Goal: Find specific page/section: Find specific page/section

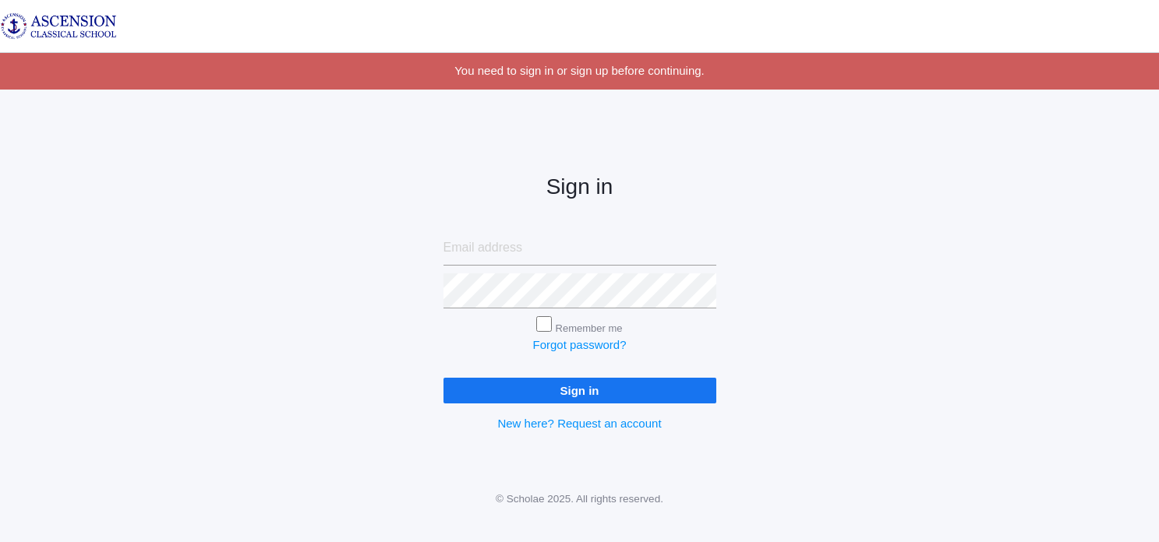
type input "[EMAIL_ADDRESS][DOMAIN_NAME]"
click at [505, 390] on input "Sign in" at bounding box center [580, 391] width 273 height 26
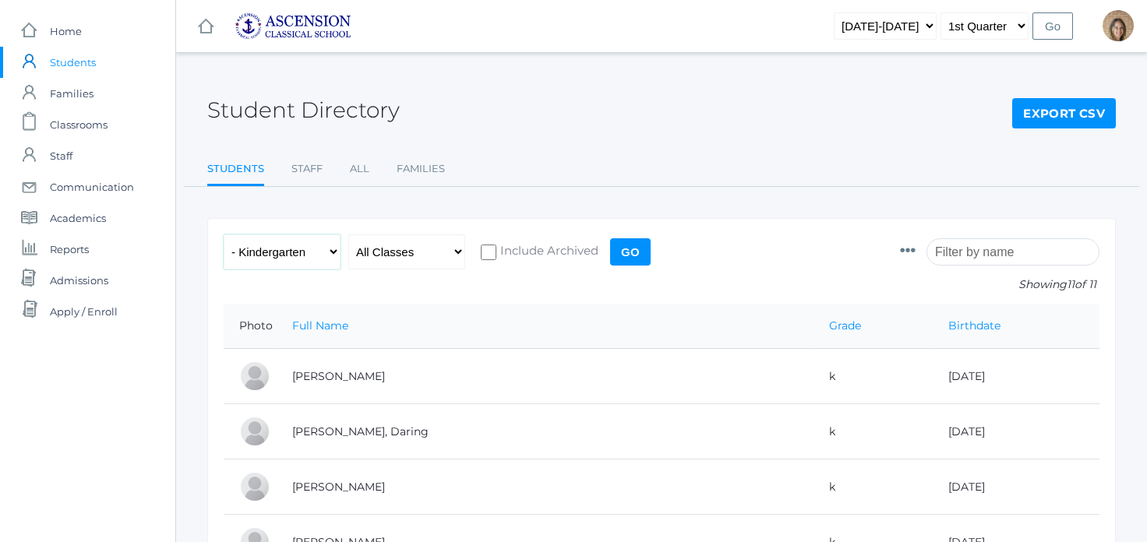
click at [331, 258] on select "All Grades Grammar - Kindergarten - 1st Grade - 2nd Grade - 3rd Grade - 4th Gra…" at bounding box center [282, 252] width 117 height 35
select select "5"
click at [224, 235] on select "All Grades Grammar - Kindergarten - 1st Grade - 2nd Grade - 3rd Grade - 4th Gra…" at bounding box center [282, 252] width 117 height 35
click at [610, 254] on div "All Grades Grammar - Kindergarten - 1st Grade - 2nd Grade - 3rd Grade - 4th Gra…" at bounding box center [439, 269] width 431 height 69
click at [635, 253] on input "Go" at bounding box center [630, 252] width 41 height 27
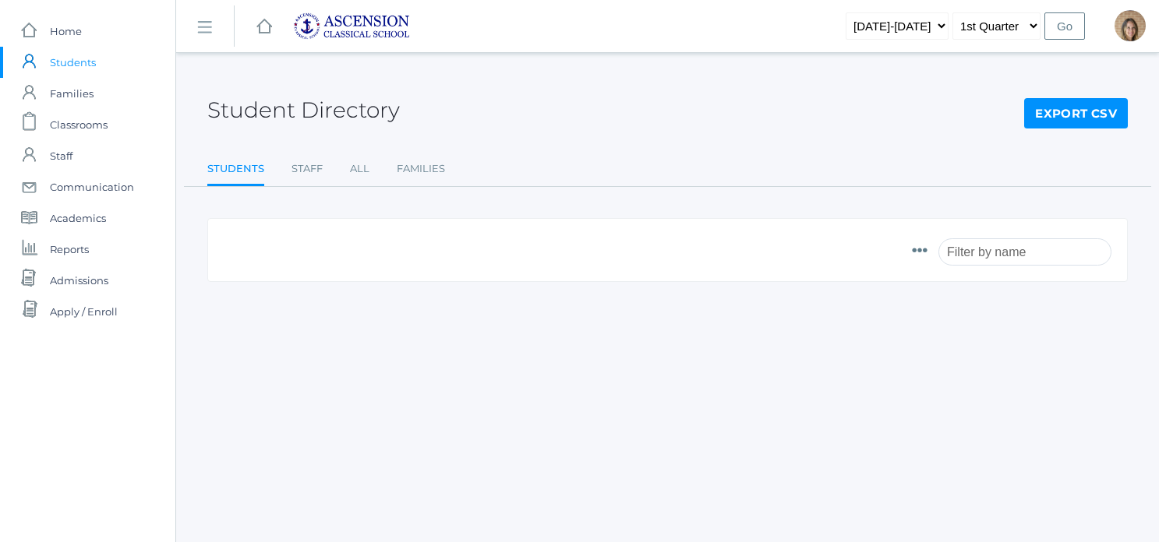
click at [74, 62] on span "Students" at bounding box center [73, 62] width 46 height 31
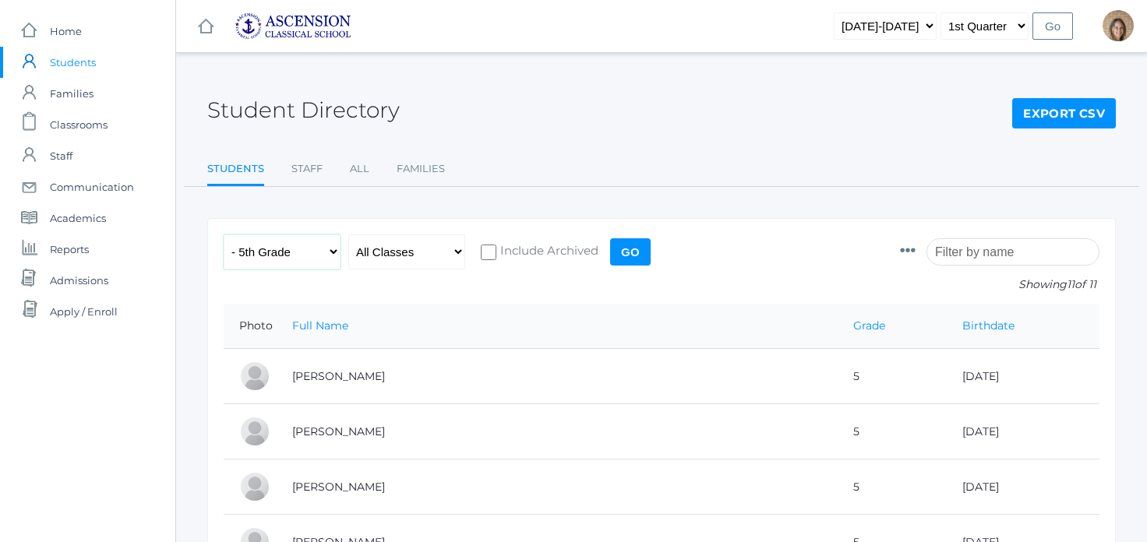
click at [281, 256] on select "All Grades Grammar - Kindergarten - 1st Grade - 2nd Grade - 3rd Grade - 4th Gra…" at bounding box center [282, 252] width 117 height 35
select select "8"
click at [224, 235] on select "All Grades Grammar - Kindergarten - 1st Grade - 2nd Grade - 3rd Grade - 4th Gra…" at bounding box center [282, 252] width 117 height 35
click at [639, 252] on input "Go" at bounding box center [630, 252] width 41 height 27
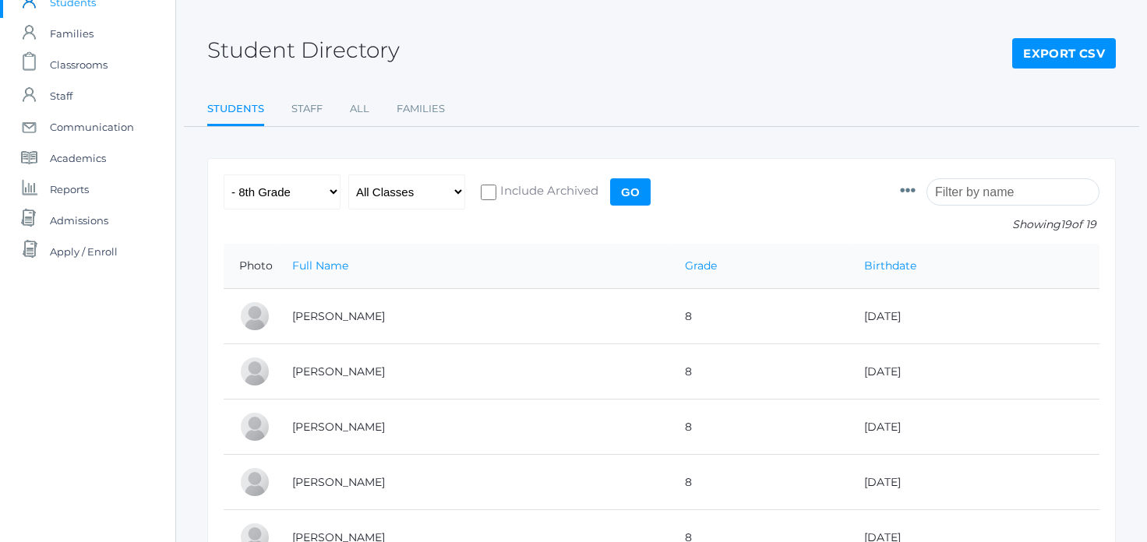
scroll to position [54, 0]
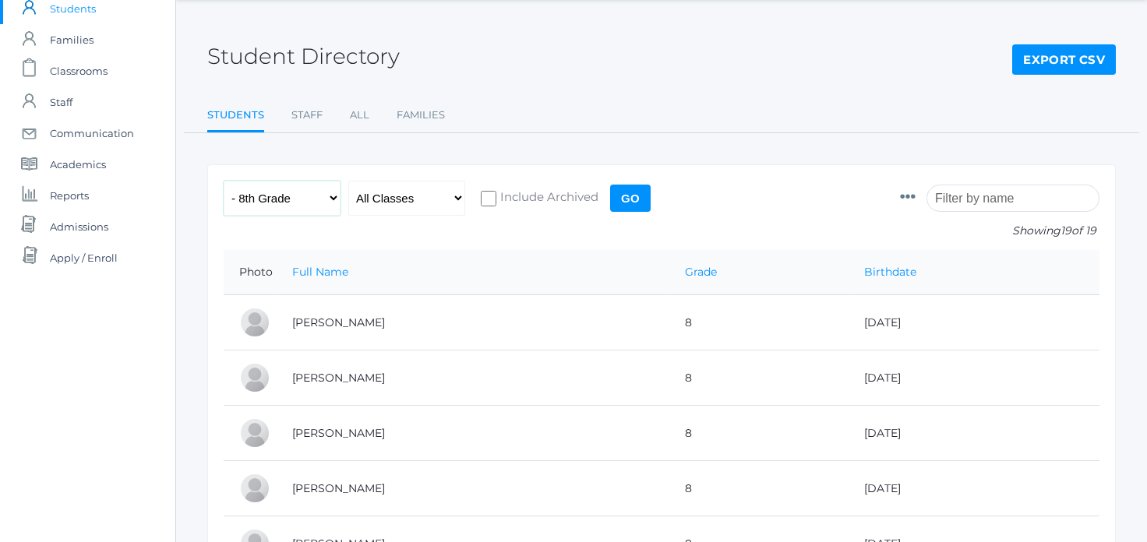
click at [323, 203] on select "All Grades Grammar - Kindergarten - 1st Grade - 2nd Grade - 3rd Grade - 4th Gra…" at bounding box center [282, 198] width 117 height 35
select select "11"
click at [224, 181] on select "All Grades Grammar - Kindergarten - 1st Grade - 2nd Grade - 3rd Grade - 4th Gra…" at bounding box center [282, 198] width 117 height 35
click at [648, 198] on input "Go" at bounding box center [630, 198] width 41 height 27
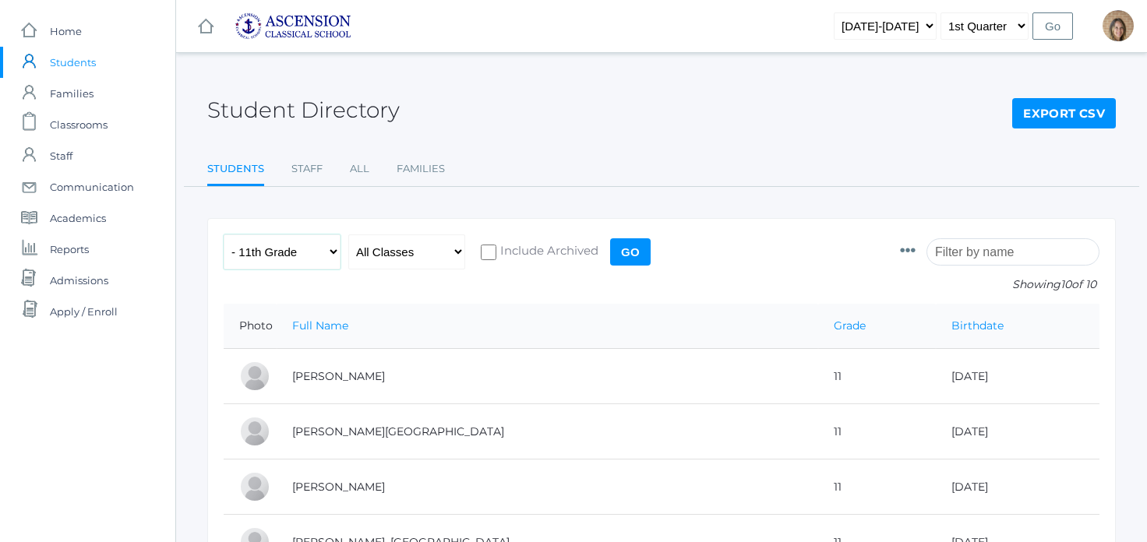
click at [306, 252] on select "All Grades Grammar - Kindergarten - 1st Grade - 2nd Grade - 3rd Grade - 4th Gra…" at bounding box center [282, 252] width 117 height 35
select select "5"
click at [224, 235] on select "All Grades Grammar - Kindergarten - 1st Grade - 2nd Grade - 3rd Grade - 4th Gra…" at bounding box center [282, 252] width 117 height 35
click at [619, 248] on input "Go" at bounding box center [630, 252] width 41 height 27
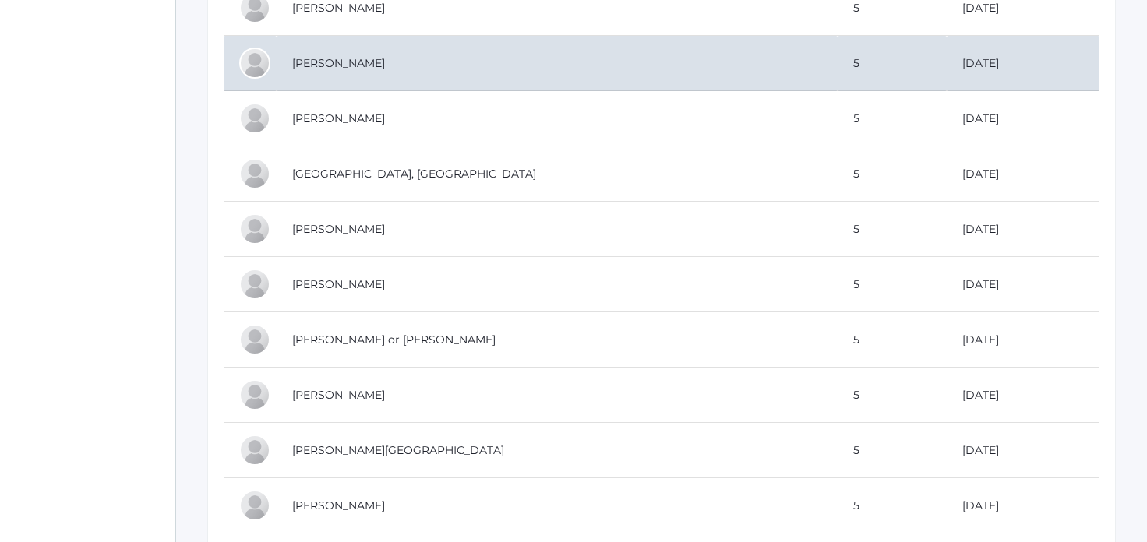
scroll to position [405, 0]
